Goal: Task Accomplishment & Management: Use online tool/utility

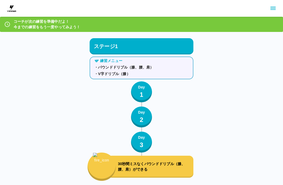
click at [191, 29] on div "コーチが次の練習を準備中だよ！ 今までの練習をもう一度やってみよう！" at bounding box center [141, 24] width 283 height 15
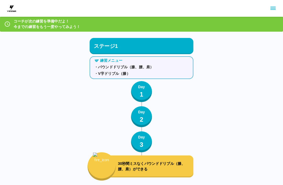
scroll to position [1, 0]
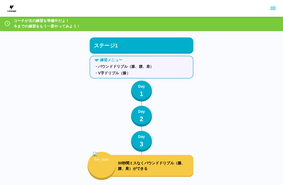
click at [5, 19] on div at bounding box center [7, 24] width 6 height 10
click at [13, 23] on div "コーチが次の練習を準備中だよ！ 今までの練習をもう一度やってみよう！" at bounding box center [141, 23] width 283 height 15
click at [23, 20] on p "コーチが次の練習を準備中だよ！ 今までの練習をもう一度やってみよう！" at bounding box center [47, 23] width 67 height 11
click at [50, 24] on p "コーチが次の練習を準備中だよ！ 今までの練習をもう一度やってみよう！" at bounding box center [47, 23] width 67 height 11
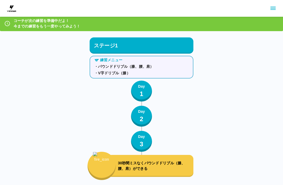
click at [262, 18] on div "コーチが次の練習を準備中だよ！ 今までの練習をもう一度やってみよう！" at bounding box center [141, 23] width 283 height 15
click at [276, 7] on icon "sidemenu" at bounding box center [273, 8] width 6 height 6
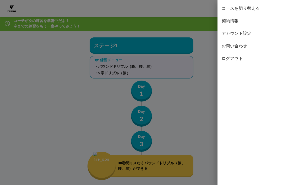
click at [203, 92] on div at bounding box center [141, 92] width 283 height 185
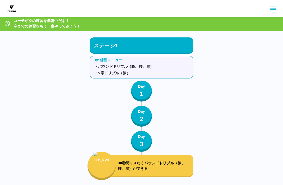
scroll to position [0, 0]
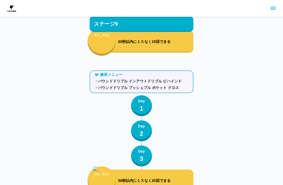
scroll to position [3325, 0]
click at [141, 131] on p "2" at bounding box center [142, 133] width 4 height 9
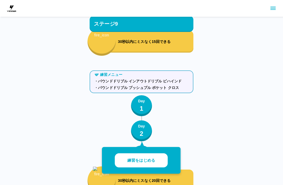
click at [157, 165] on button "練習をはじめる" at bounding box center [141, 160] width 53 height 14
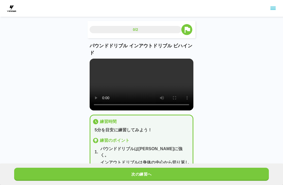
click at [142, 86] on video at bounding box center [142, 85] width 104 height 52
click at [93, 63] on video at bounding box center [142, 85] width 104 height 52
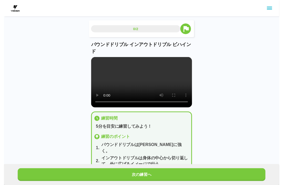
scroll to position [5, 0]
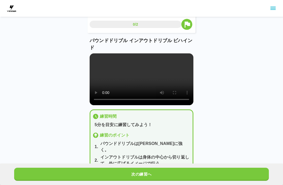
click at [137, 171] on button "次の練習へ" at bounding box center [141, 174] width 255 height 13
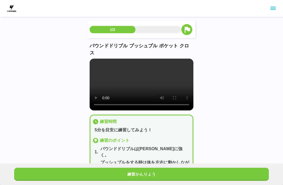
click at [144, 177] on button "練習かんりょう" at bounding box center [141, 174] width 255 height 13
